Goal: Book appointment/travel/reservation

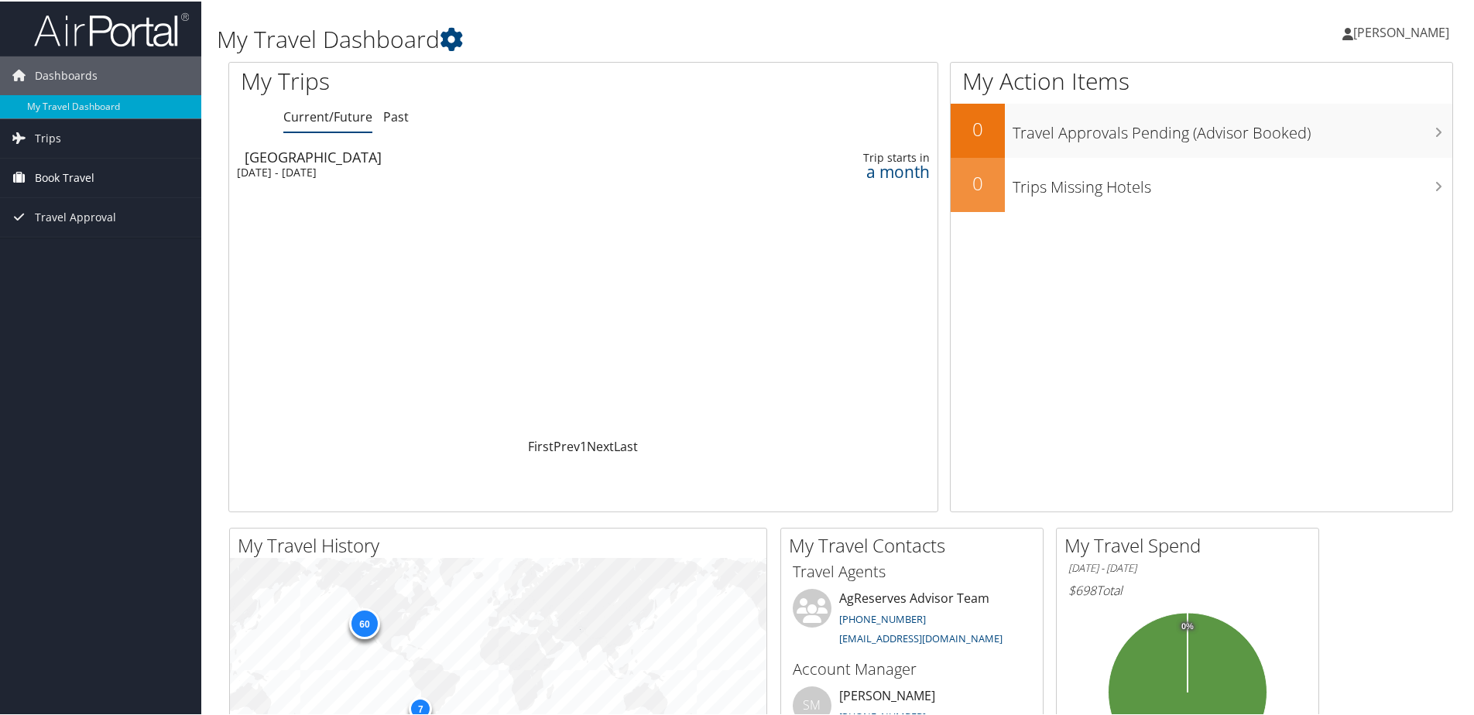
click at [38, 162] on span "Book Travel" at bounding box center [65, 176] width 60 height 39
click at [92, 248] on link "Book/Manage Online Trips" at bounding box center [100, 253] width 201 height 23
